Goal: Book appointment/travel/reservation

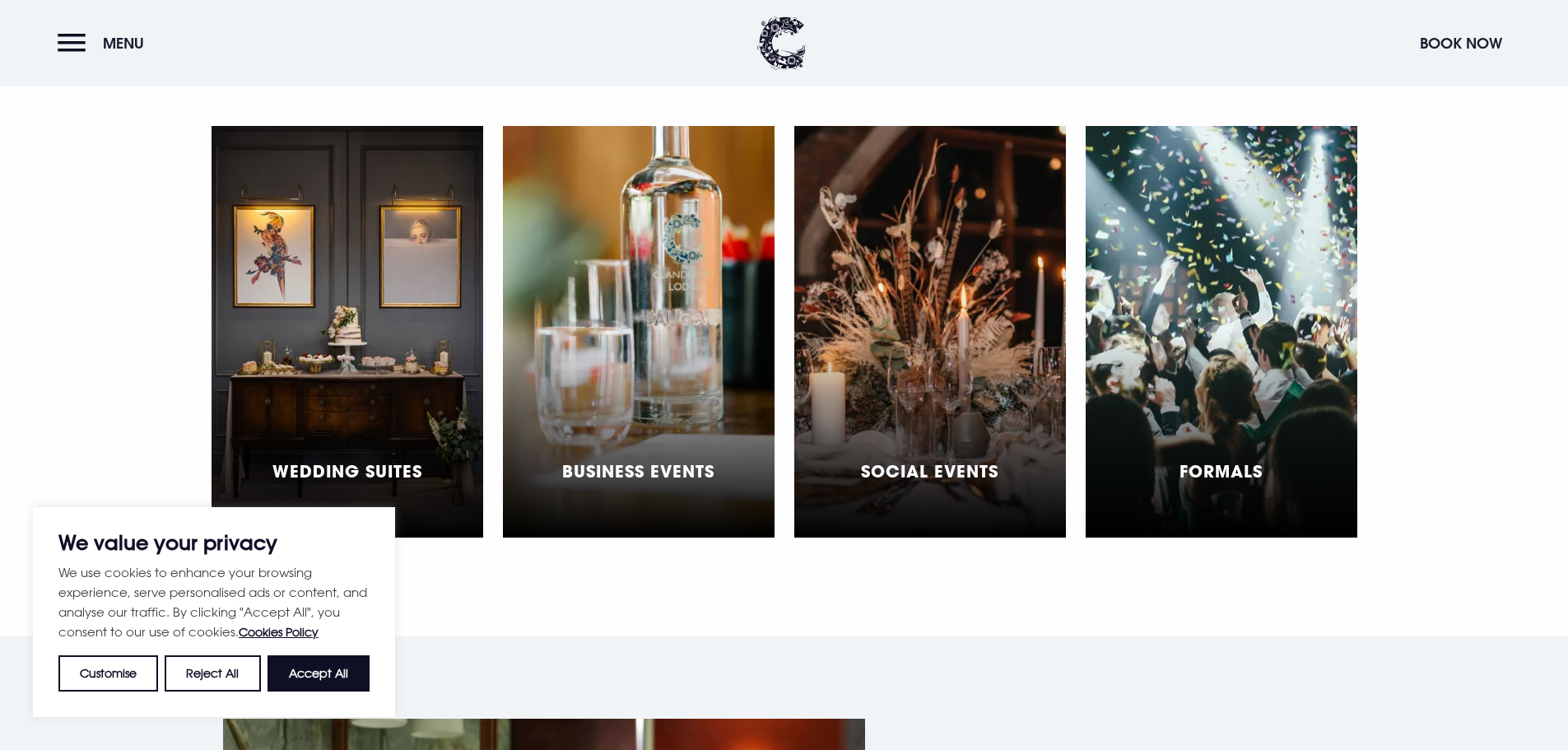
scroll to position [5079, 0]
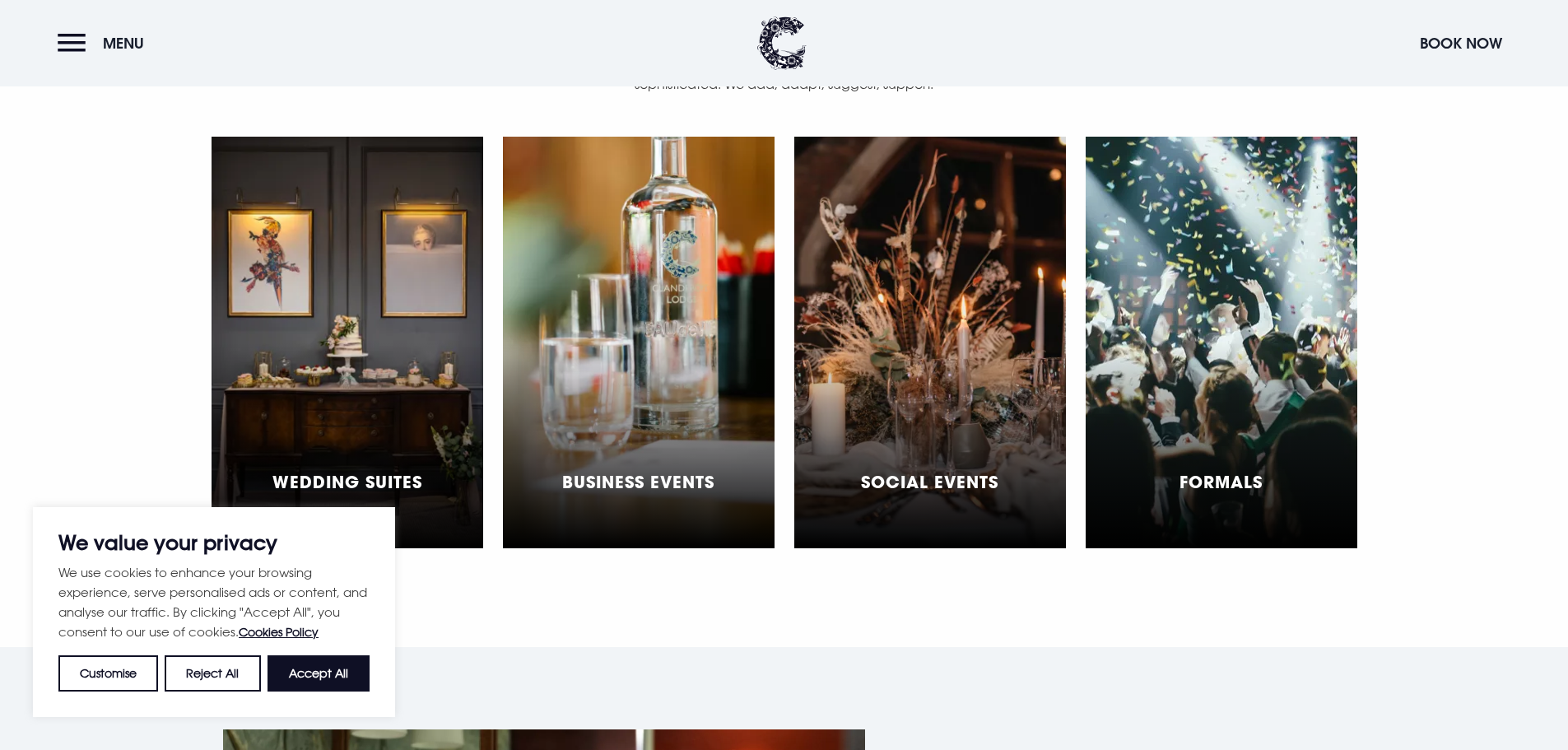
click at [364, 330] on div "Wedding Suites" at bounding box center [347, 342] width 271 height 411
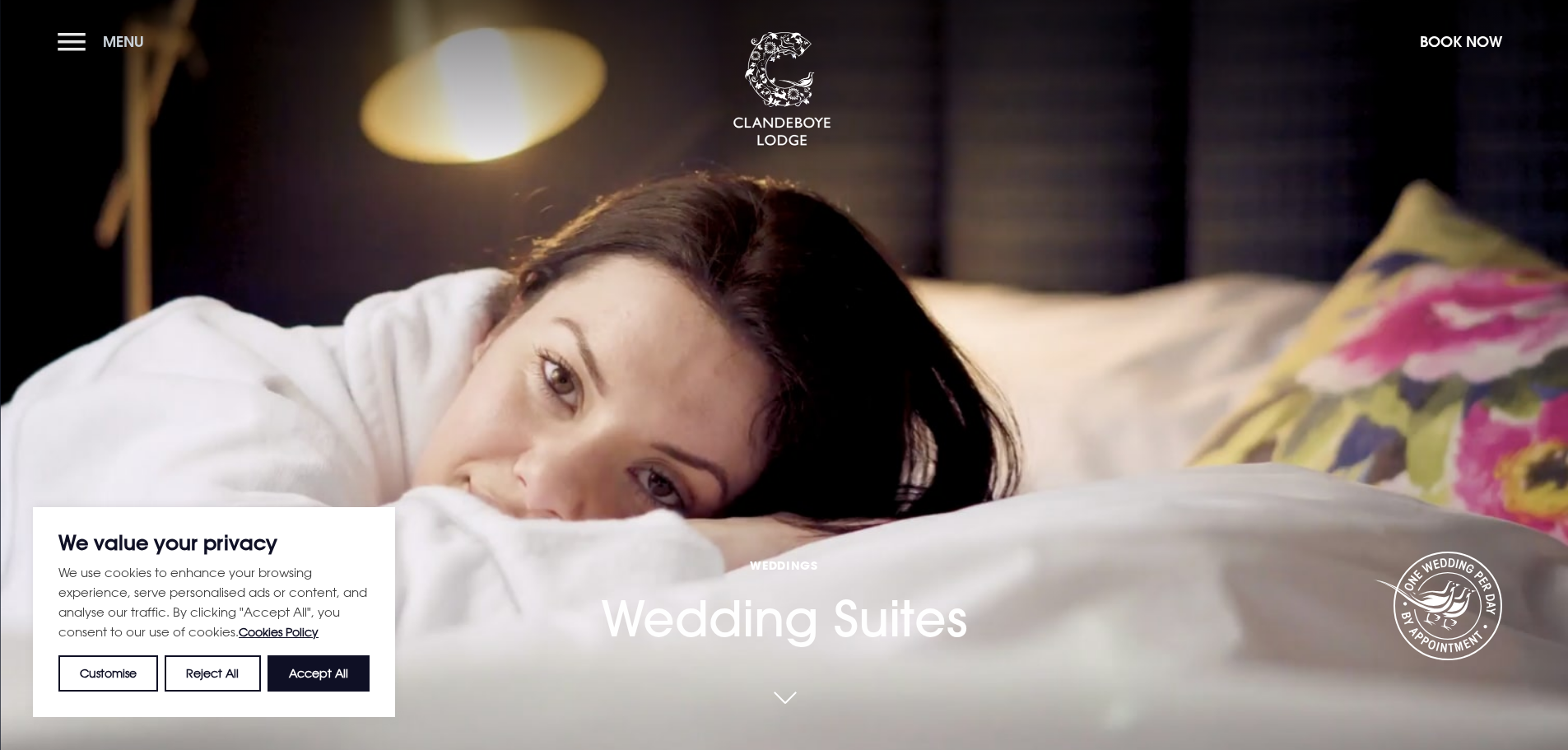
click at [65, 50] on button "Menu" at bounding box center [104, 42] width 95 height 35
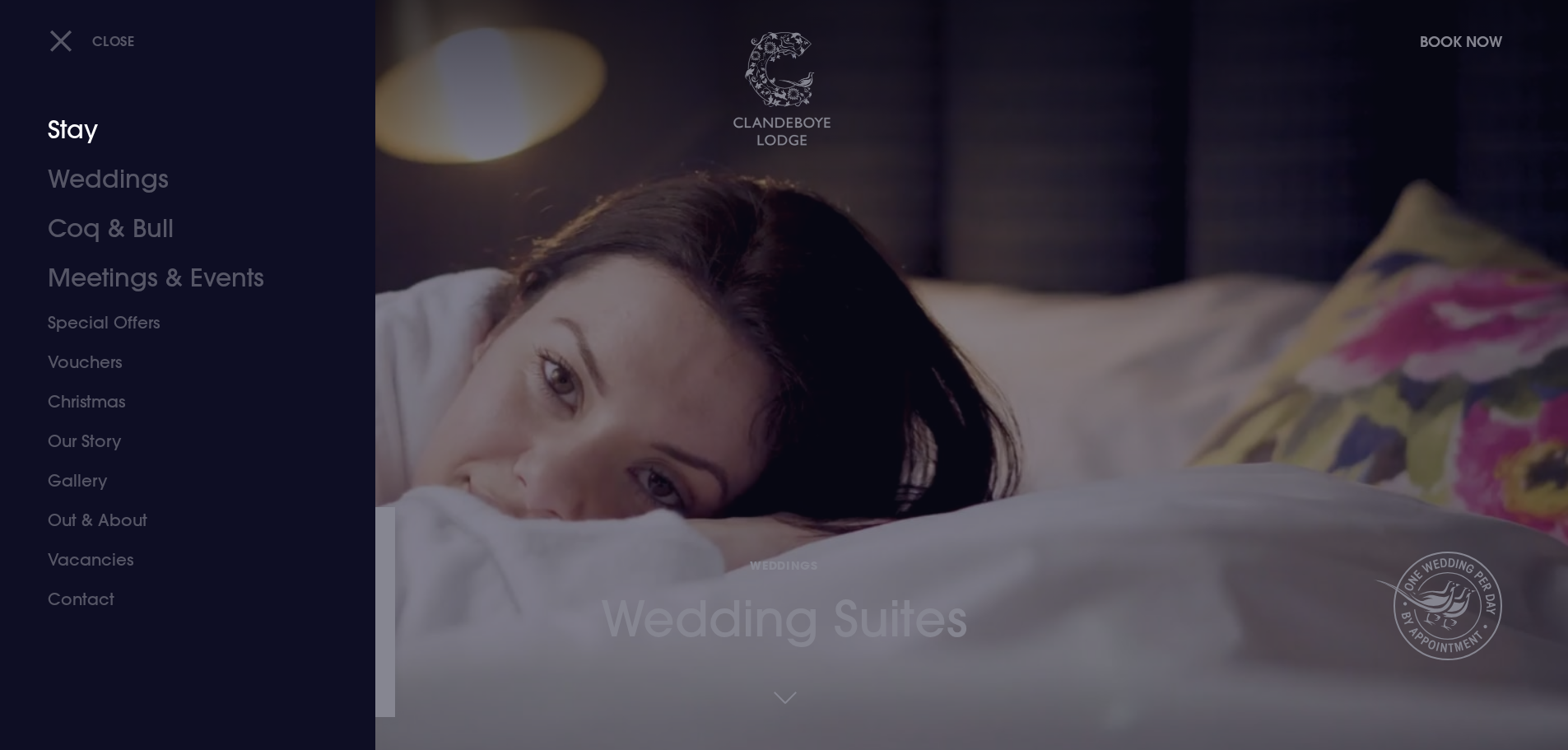
click at [111, 138] on link "Stay" at bounding box center [178, 130] width 260 height 50
